Goal: Information Seeking & Learning: Learn about a topic

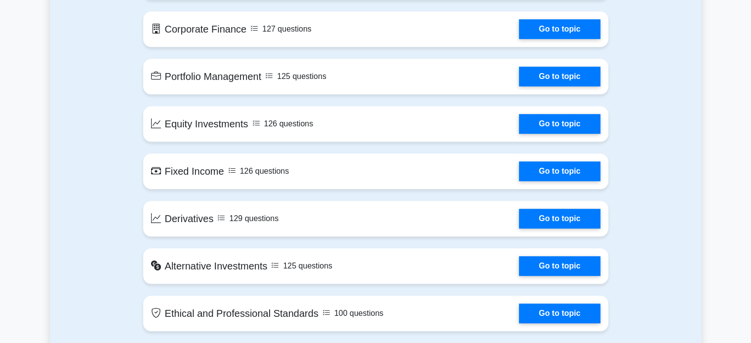
scroll to position [704, 0]
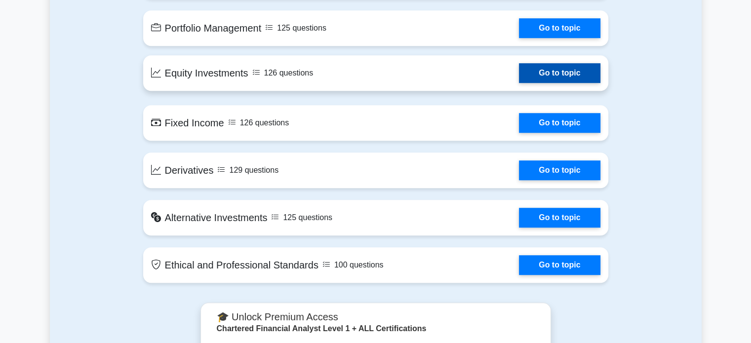
click at [551, 69] on link "Go to topic" at bounding box center [559, 73] width 81 height 20
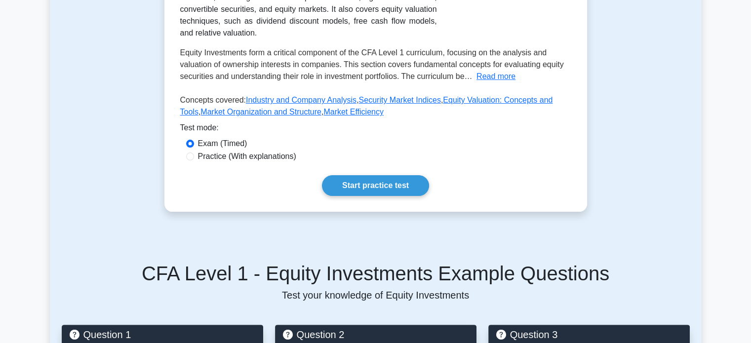
scroll to position [218, 0]
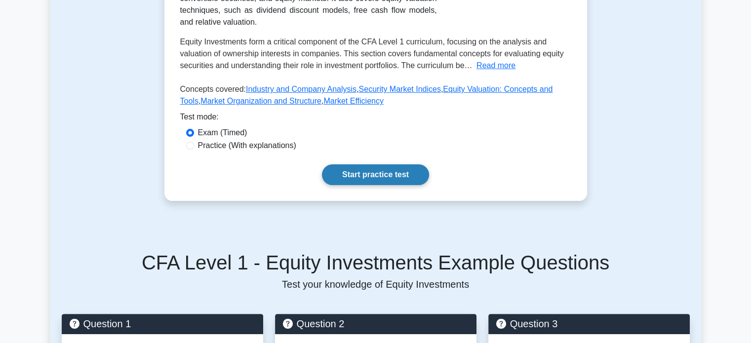
click at [402, 165] on link "Start practice test" at bounding box center [375, 174] width 107 height 21
